Goal: Task Accomplishment & Management: Use online tool/utility

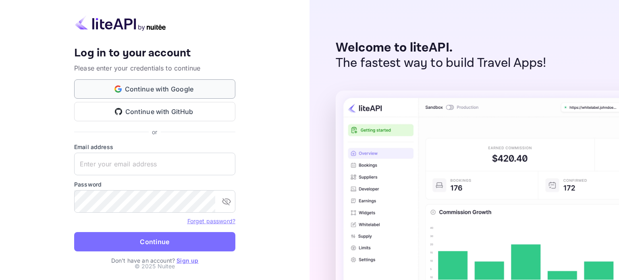
click at [135, 93] on button "Continue with Google" at bounding box center [154, 88] width 161 height 19
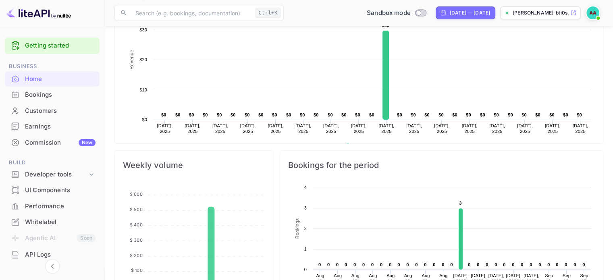
scroll to position [242, 0]
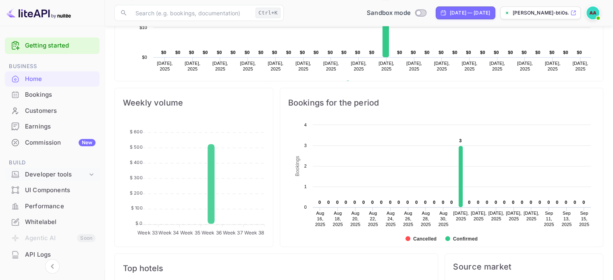
click at [68, 178] on div "Developer tools" at bounding box center [56, 174] width 62 height 9
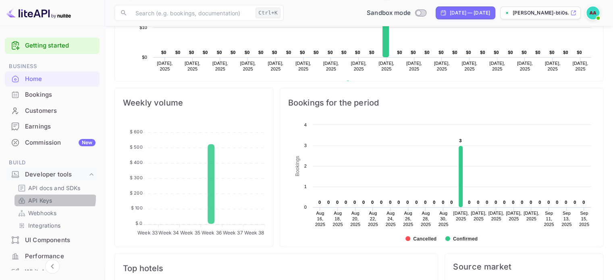
click at [49, 197] on p "API Keys" at bounding box center [40, 200] width 24 height 8
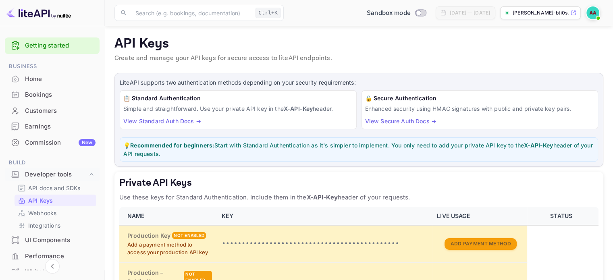
scroll to position [161, 0]
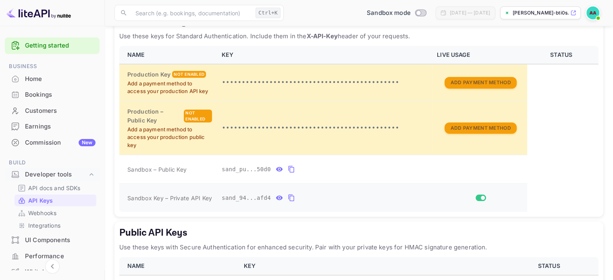
drag, startPoint x: 275, startPoint y: 169, endPoint x: 314, endPoint y: 195, distance: 47.6
click at [314, 195] on tbody "Production Key Not enabled Add a payment method to access your production API k…" at bounding box center [358, 138] width 479 height 148
click at [288, 199] on icon "private api keys table" at bounding box center [291, 198] width 7 height 10
